Goal: Find specific page/section: Find specific page/section

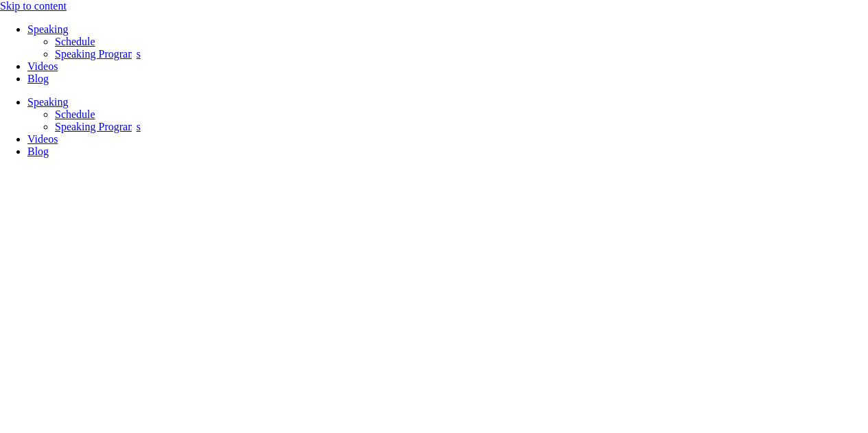
click at [69, 35] on span "Menu" at bounding box center [69, 29] width 0 height 12
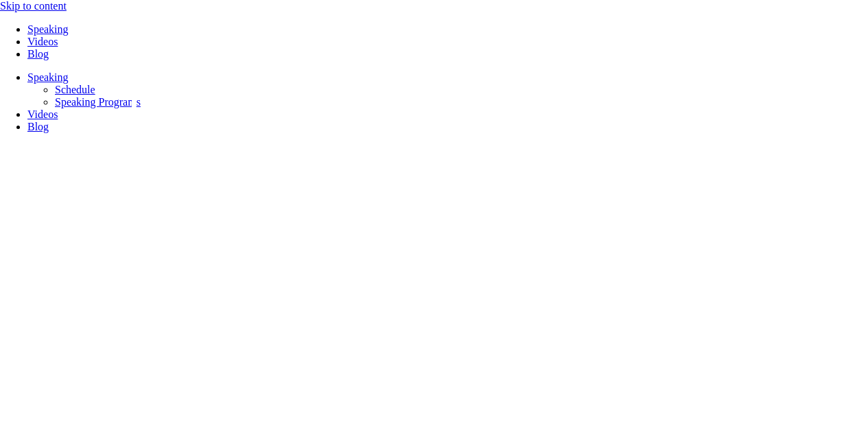
click at [69, 35] on span "Menu" at bounding box center [69, 29] width 0 height 12
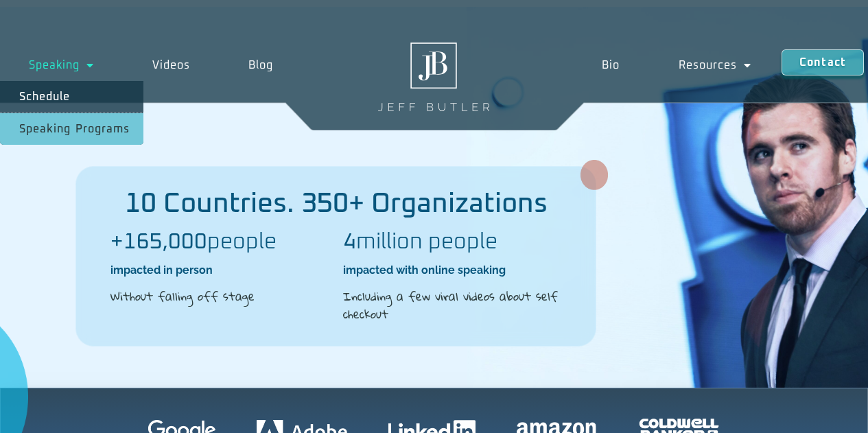
click at [82, 63] on span "Menu" at bounding box center [87, 65] width 14 height 25
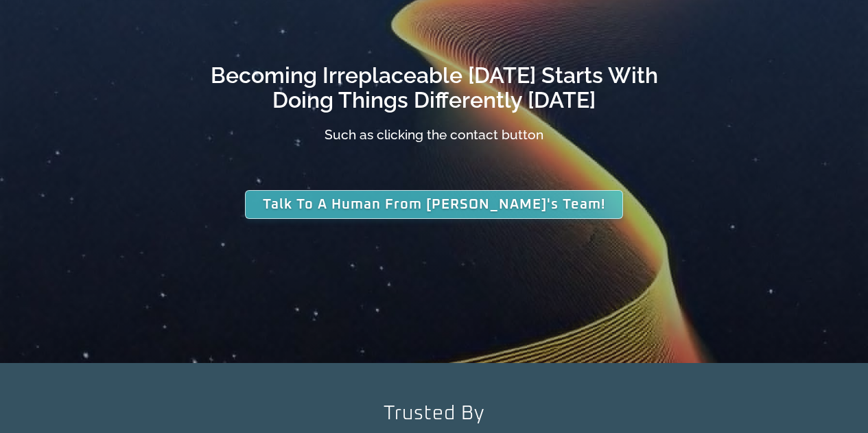
scroll to position [4167, 0]
